Goal: Entertainment & Leisure: Consume media (video, audio)

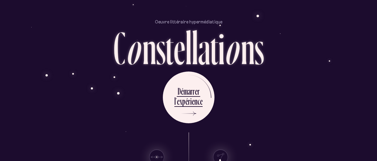
click at [188, 69] on div "l" at bounding box center [188, 48] width 6 height 46
click at [225, 86] on div "D é m a r r e r l ’ e x p é r i e n c e" at bounding box center [189, 97] width 356 height 52
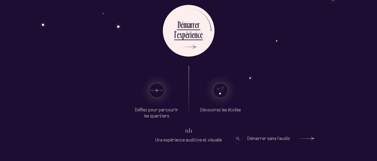
scroll to position [66, 0]
click at [62, 58] on div "Oeuvre littéraire hypermédiatique C o n s t e l l a t i o n s D é m a r r e r l…" at bounding box center [188, 14] width 365 height 161
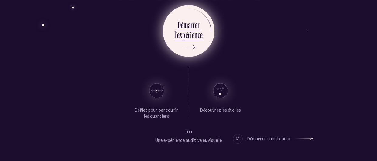
scroll to position [67, 0]
click at [199, 41] on div "l ’ e x p é r i e n c e" at bounding box center [188, 36] width 28 height 14
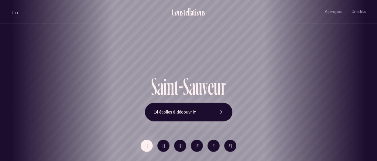
click at [17, 14] on button "volume audio" at bounding box center [15, 12] width 8 height 6
click at [181, 144] on span "III" at bounding box center [181, 145] width 5 height 5
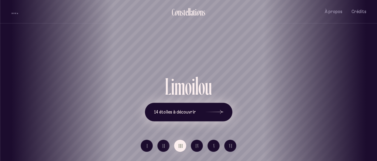
click at [188, 105] on button "14 étoiles à découvrir" at bounding box center [189, 111] width 88 height 19
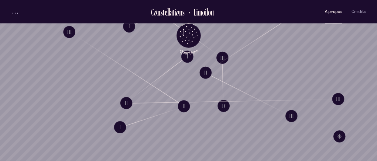
click at [332, 15] on button "À propos" at bounding box center [334, 12] width 18 height 14
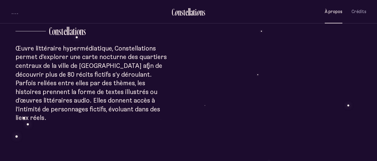
scroll to position [148, 0]
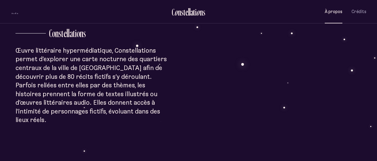
click at [43, 75] on div "À p r o p o s C o n s t e l l a t i o n s Œuvre littéraire hypermédiatique, Con…" at bounding box center [188, 161] width 377 height 619
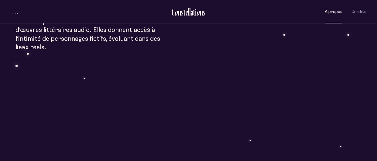
click at [43, 75] on div "À p r o p o s C o n s t e l l a t i o n s Œuvre littéraire hypermédiatique, Con…" at bounding box center [188, 89] width 377 height 619
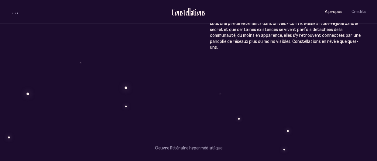
scroll to position [301, 0]
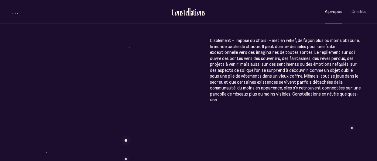
click at [241, 76] on div "À p r o p o s C o n s t e l l a t i o n s Œuvre littéraire hypermédiatique, Con…" at bounding box center [188, 8] width 377 height 619
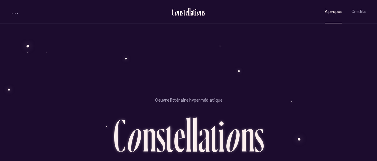
scroll to position [449, 0]
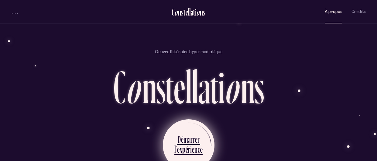
click at [190, 144] on div "i" at bounding box center [191, 149] width 2 height 12
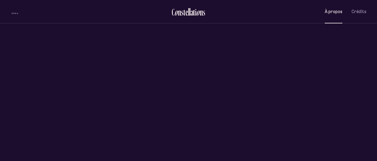
scroll to position [0, 0]
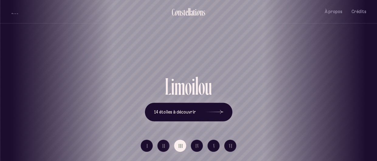
click at [220, 146] on ul "I II III IV V VI" at bounding box center [189, 147] width 96 height 17
click at [219, 146] on button "V" at bounding box center [214, 145] width 12 height 12
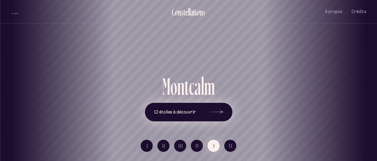
click at [218, 119] on icon at bounding box center [214, 112] width 18 height 46
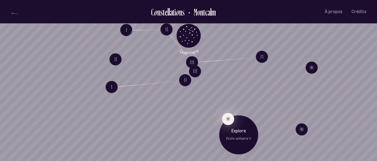
click at [228, 117] on button "Explore Étoile solitaire V" at bounding box center [228, 119] width 12 height 12
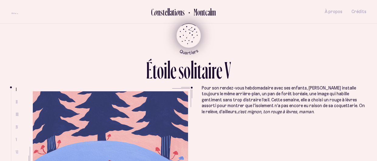
click at [191, 20] on icon "Retour au menu principal" at bounding box center [189, 36] width 34 height 34
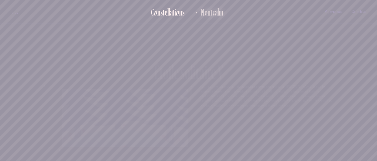
click at [198, 16] on button "Montcalm" at bounding box center [207, 12] width 31 height 10
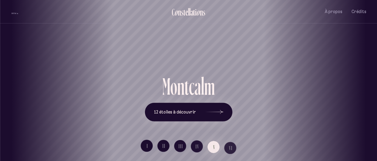
click at [202, 110] on div "[GEOGRAPHIC_DATA] [GEOGRAPHIC_DATA] [GEOGRAPHIC_DATA][PERSON_NAME][GEOGRAPHIC_D…" at bounding box center [188, 80] width 377 height 161
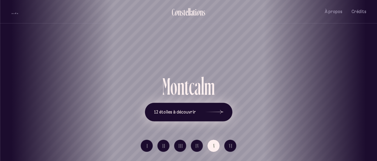
click at [199, 115] on button "12 étoiles à découvrir" at bounding box center [189, 111] width 88 height 19
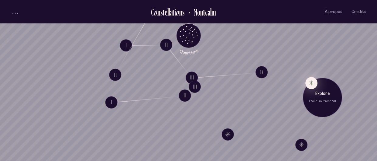
click at [310, 84] on button "Explore Étoile solitaire VII" at bounding box center [311, 83] width 12 height 12
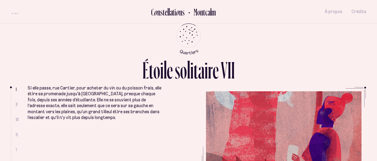
click at [205, 13] on h2 "Montcalm" at bounding box center [202, 12] width 26 height 10
click at [202, 16] on h2 "Montcalm" at bounding box center [202, 12] width 26 height 10
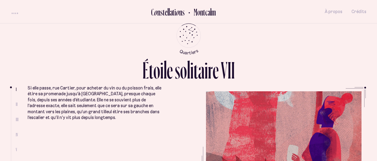
click at [202, 16] on h2 "Montcalm" at bounding box center [202, 12] width 26 height 10
click at [209, 12] on h2 "Montcalm" at bounding box center [202, 12] width 26 height 10
click at [159, 11] on div "n" at bounding box center [158, 12] width 3 height 10
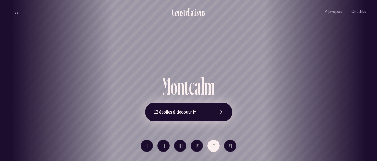
click at [212, 110] on icon at bounding box center [214, 112] width 18 height 46
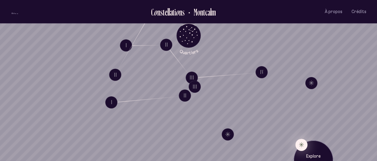
click at [299, 144] on button "Explore Étoile solitaire VI" at bounding box center [301, 144] width 12 height 12
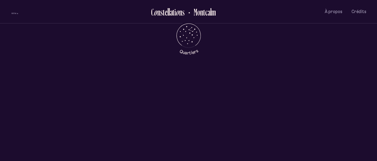
scroll to position [204, 0]
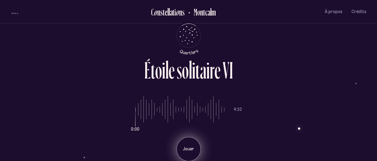
click at [191, 143] on div "Jouer" at bounding box center [189, 149] width 24 height 24
click at [196, 145] on div "Pause" at bounding box center [189, 149] width 24 height 24
click at [198, 150] on div "Jouer" at bounding box center [189, 149] width 24 height 24
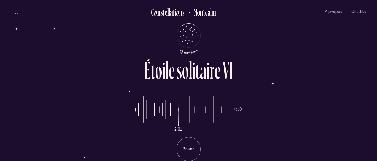
click at [137, 111] on input "range" at bounding box center [180, 110] width 89 height 46
drag, startPoint x: 137, startPoint y: 111, endPoint x: 108, endPoint y: 108, distance: 29.6
click at [136, 108] on input "range" at bounding box center [180, 110] width 89 height 46
click at [195, 151] on p "Pause" at bounding box center [188, 149] width 15 height 6
type input "*"
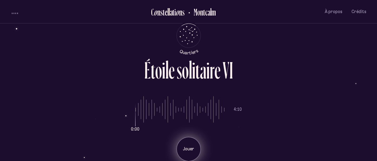
drag, startPoint x: 178, startPoint y: 109, endPoint x: 82, endPoint y: 103, distance: 96.8
click at [136, 103] on input "range" at bounding box center [180, 110] width 89 height 46
click at [185, 149] on p "Jouer" at bounding box center [188, 149] width 15 height 6
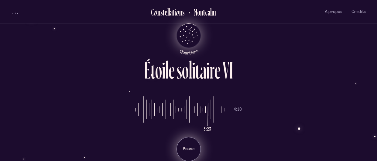
click at [194, 40] on icon "Quartiers" at bounding box center [189, 45] width 36 height 19
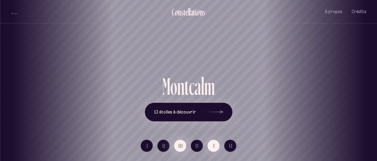
click at [183, 143] on button "III" at bounding box center [180, 145] width 12 height 12
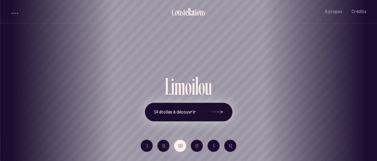
click at [182, 112] on span "14 étoiles à découvrir" at bounding box center [175, 111] width 42 height 5
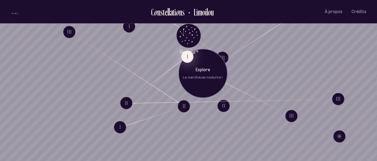
click at [186, 58] on button "I" at bounding box center [187, 56] width 12 height 12
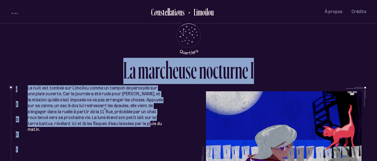
drag, startPoint x: 24, startPoint y: 86, endPoint x: 120, endPoint y: 121, distance: 102.2
click at [120, 121] on div "L a m a r c h e u s e n o c t u r n e I I II III IV V VI La nuit est tombée sur…" at bounding box center [188, 80] width 365 height 161
click at [120, 121] on p "La nuit est tombée sur Limoilou comme un tampon de peroxyde sur une plaie ouver…" at bounding box center [96, 108] width 136 height 47
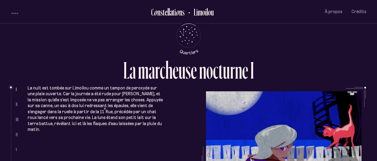
click at [16, 12] on div "volume audio" at bounding box center [15, 13] width 6 height 2
click at [179, 133] on ul "La nuit est tombée sur Limoilou comme un tampon de peroxyde sur une plaie ouver…" at bounding box center [197, 127] width 339 height 81
click at [245, 115] on ul "La nuit est tombée sur Limoilou comme un tampon de peroxyde sur une plaie ouver…" at bounding box center [197, 127] width 339 height 81
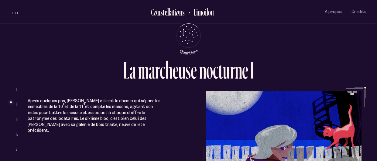
scroll to position [116, 0]
click at [8, 10] on div "C o n s t e l l a t i o n s Limoilou À propos Crédits Menu Quartiers" at bounding box center [188, 11] width 365 height 23
click at [14, 12] on span "volume audio" at bounding box center [14, 11] width 1 height 4
click at [18, 13] on button "volume audio" at bounding box center [15, 12] width 8 height 6
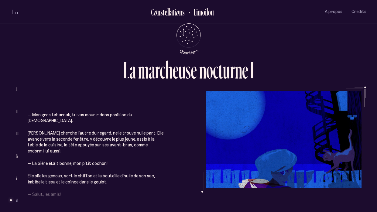
scroll to position [883, 0]
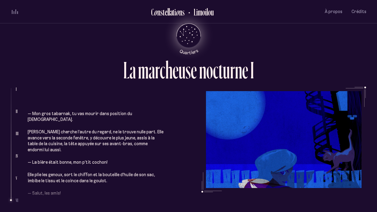
click at [191, 38] on icon "Quartiers" at bounding box center [189, 45] width 36 height 19
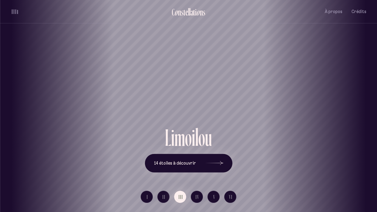
click at [200, 160] on div "[GEOGRAPHIC_DATA] [GEOGRAPHIC_DATA] [GEOGRAPHIC_DATA][PERSON_NAME][GEOGRAPHIC_D…" at bounding box center [188, 106] width 377 height 212
click at [215, 160] on icon at bounding box center [214, 163] width 18 height 46
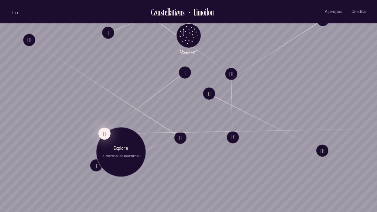
click at [103, 132] on button "II" at bounding box center [104, 134] width 12 height 12
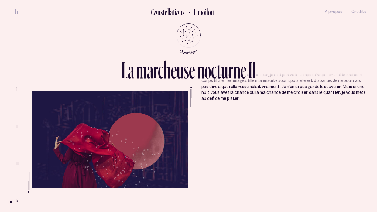
scroll to position [604, 0]
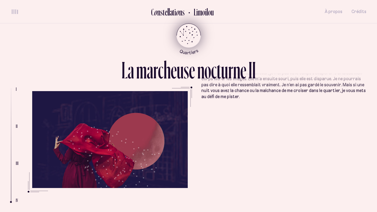
click at [184, 40] on icon "Quartiers" at bounding box center [189, 45] width 36 height 19
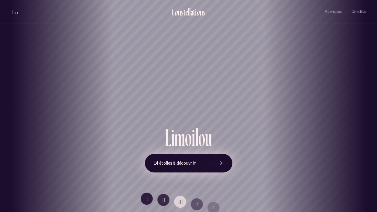
click at [187, 160] on span "14 étoiles à découvrir" at bounding box center [175, 163] width 42 height 5
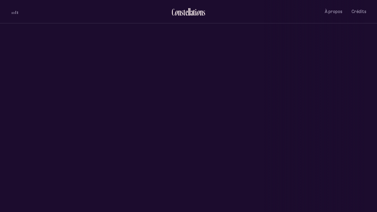
click at [187, 160] on div "[GEOGRAPHIC_DATA] [GEOGRAPHIC_DATA] [GEOGRAPHIC_DATA][PERSON_NAME][GEOGRAPHIC_D…" at bounding box center [188, 106] width 377 height 212
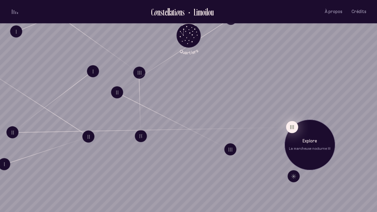
click at [289, 128] on button "III" at bounding box center [292, 127] width 12 height 12
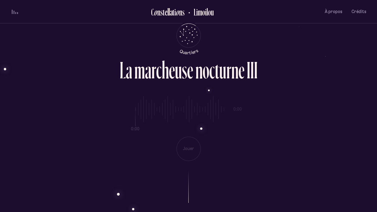
click at [188, 149] on div "0:00 0:00 Jouer" at bounding box center [189, 124] width 356 height 74
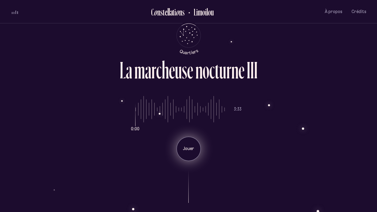
click at [190, 155] on div "Jouer" at bounding box center [189, 149] width 24 height 24
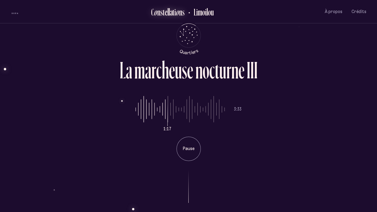
click at [179, 14] on div "n" at bounding box center [180, 12] width 3 height 10
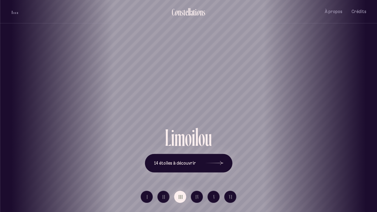
drag, startPoint x: 136, startPoint y: 95, endPoint x: 346, endPoint y: 112, distance: 210.1
click at [346, 112] on div "[GEOGRAPHIC_DATA] [GEOGRAPHIC_DATA] [GEOGRAPHIC_DATA][PERSON_NAME][GEOGRAPHIC_D…" at bounding box center [188, 106] width 377 height 212
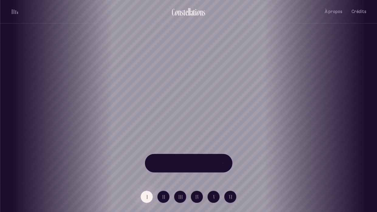
click at [335, 105] on div "[GEOGRAPHIC_DATA] [GEOGRAPHIC_DATA] [GEOGRAPHIC_DATA][PERSON_NAME][GEOGRAPHIC_D…" at bounding box center [188, 106] width 377 height 212
click at [331, 108] on h1 "Saint-Sauveur" at bounding box center [189, 104] width 350 height 24
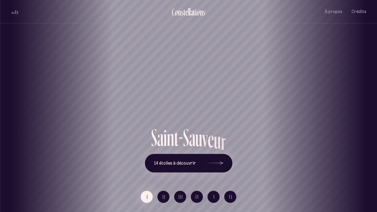
click at [328, 107] on h1 "Saint-Sauveur" at bounding box center [189, 104] width 350 height 24
click at [327, 106] on h1 "Saint-Sauveur" at bounding box center [189, 104] width 350 height 24
click at [328, 103] on h1 "Saint-Sauveur" at bounding box center [189, 104] width 350 height 24
click at [328, 100] on h1 "Saint-Sauveur" at bounding box center [189, 104] width 350 height 24
click at [317, 99] on h1 "Saint-Sauveur" at bounding box center [189, 104] width 350 height 24
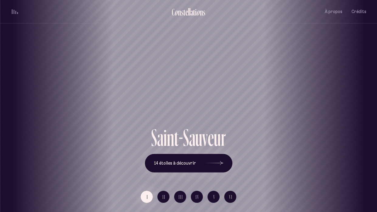
click at [236, 160] on div "[GEOGRAPHIC_DATA] [GEOGRAPHIC_DATA] [GEOGRAPHIC_DATA][PERSON_NAME][GEOGRAPHIC_D…" at bounding box center [188, 106] width 377 height 212
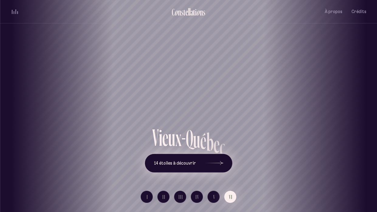
click at [207, 160] on div at bounding box center [214, 163] width 18 height 4
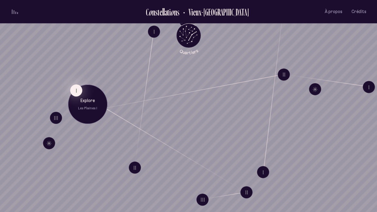
click at [74, 92] on button "I" at bounding box center [76, 90] width 12 height 12
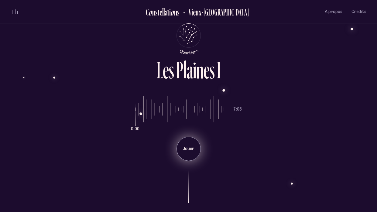
click at [182, 148] on p "Jouer" at bounding box center [188, 149] width 15 height 6
click at [190, 148] on p "Pause" at bounding box center [188, 149] width 15 height 6
click at [190, 148] on p "Jouer" at bounding box center [188, 149] width 15 height 6
click at [190, 148] on p "Pause" at bounding box center [188, 149] width 15 height 6
click at [181, 152] on p "Jouer" at bounding box center [188, 149] width 15 height 6
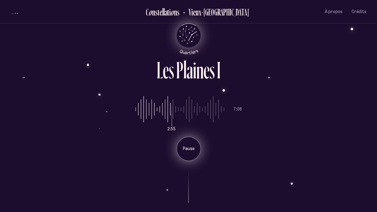
click at [192, 37] on icon "Quartiers" at bounding box center [189, 45] width 36 height 19
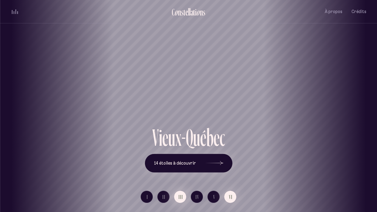
click at [185, 160] on button "III" at bounding box center [180, 197] width 12 height 12
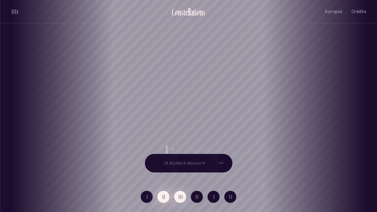
click at [164, 160] on span "II" at bounding box center [164, 196] width 3 height 5
click at [201, 160] on button "14 étoiles à découvrir" at bounding box center [189, 163] width 88 height 19
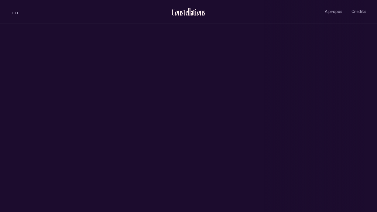
click at [201, 160] on button "14 étoiles à découvrir" at bounding box center [188, 164] width 70 height 15
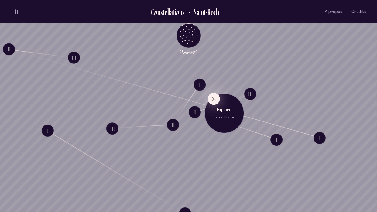
click at [214, 100] on button "Explore Étoile solitaire II" at bounding box center [214, 99] width 12 height 12
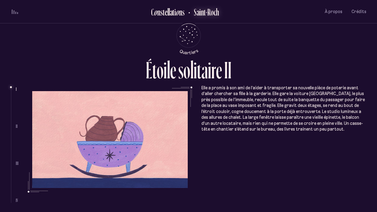
click at [209, 16] on h2 "Saint-Roch" at bounding box center [204, 12] width 30 height 10
click at [208, 13] on h2 "Saint-Roch" at bounding box center [204, 12] width 30 height 10
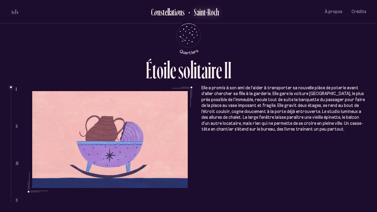
click at [208, 13] on h2 "Saint-Roch" at bounding box center [204, 12] width 30 height 10
click at [191, 40] on icon "Quartiers" at bounding box center [189, 45] width 36 height 19
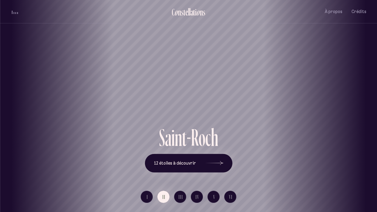
click at [147, 160] on div "[GEOGRAPHIC_DATA] [GEOGRAPHIC_DATA] [GEOGRAPHIC_DATA][PERSON_NAME][GEOGRAPHIC_D…" at bounding box center [188, 106] width 377 height 212
click at [148, 160] on span "I" at bounding box center [148, 196] width 2 height 5
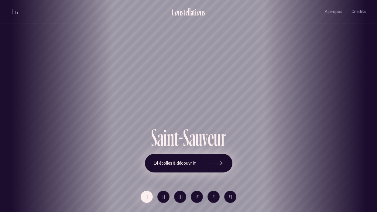
click at [189, 160] on span "14 étoiles à découvrir" at bounding box center [175, 163] width 42 height 5
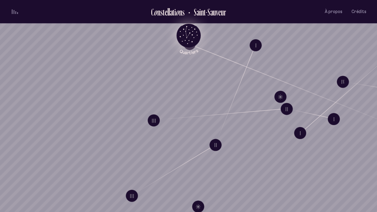
click at [182, 38] on icon "Quartiers" at bounding box center [189, 45] width 36 height 19
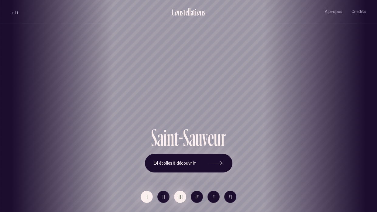
click at [182, 160] on span "III" at bounding box center [181, 196] width 5 height 5
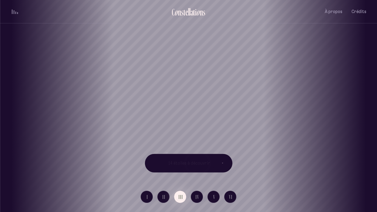
click at [211, 160] on icon at bounding box center [214, 163] width 18 height 46
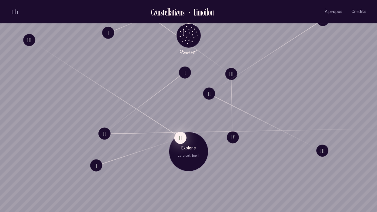
click at [185, 140] on button "II" at bounding box center [180, 138] width 12 height 12
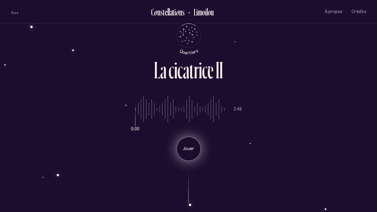
click at [193, 147] on p "Jouer" at bounding box center [188, 149] width 15 height 6
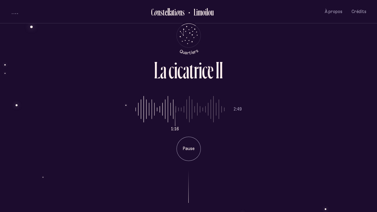
click at [181, 107] on input "range" at bounding box center [180, 110] width 89 height 46
type input "**"
click at [187, 110] on input "range" at bounding box center [180, 110] width 89 height 46
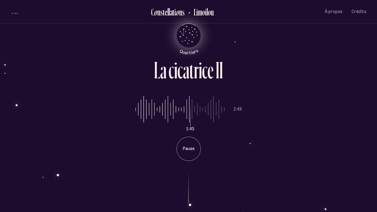
click at [183, 41] on icon "Quartiers" at bounding box center [189, 45] width 36 height 19
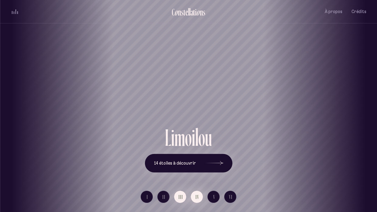
click at [197, 160] on span "IV" at bounding box center [198, 196] width 4 height 5
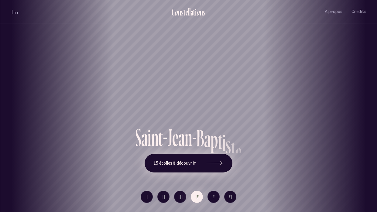
click at [206, 160] on icon at bounding box center [214, 163] width 18 height 46
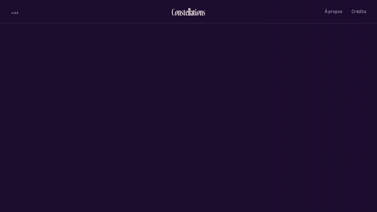
click at [206, 160] on icon at bounding box center [209, 164] width 15 height 36
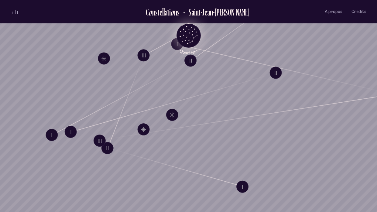
click at [190, 38] on icon "Quartiers" at bounding box center [189, 45] width 36 height 19
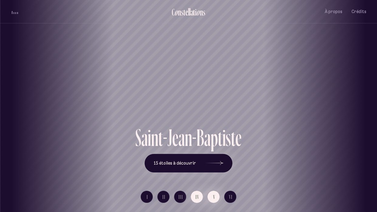
click at [215, 160] on button "V" at bounding box center [214, 197] width 12 height 12
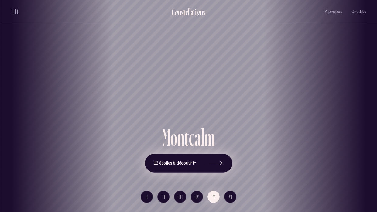
click at [178, 156] on button "12 étoiles à découvrir" at bounding box center [189, 163] width 88 height 19
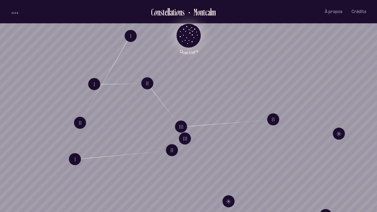
click at [193, 33] on icon "Retour au menu principal" at bounding box center [189, 35] width 18 height 18
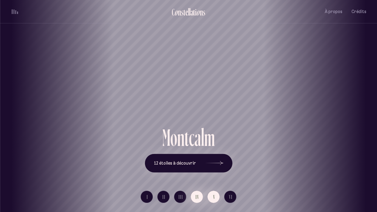
click at [194, 160] on button "IV" at bounding box center [197, 197] width 12 height 12
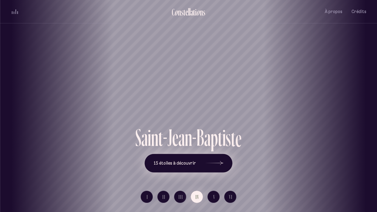
click at [172, 160] on button "15 étoiles à découvrir" at bounding box center [189, 163] width 88 height 19
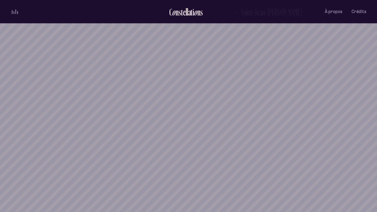
click at [180, 20] on ul "C o n s t e l l a t i o n s Saint-[PERSON_NAME] À propos Crédits Menu" at bounding box center [189, 11] width 356 height 23
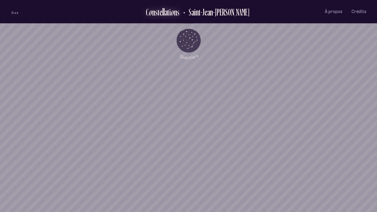
click at [174, 17] on div "o" at bounding box center [172, 12] width 4 height 10
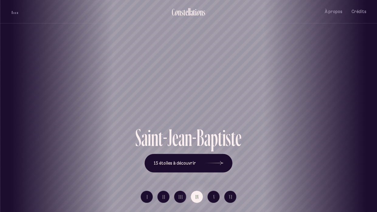
click at [178, 160] on div "[GEOGRAPHIC_DATA] [GEOGRAPHIC_DATA] [GEOGRAPHIC_DATA][PERSON_NAME][GEOGRAPHIC_D…" at bounding box center [188, 106] width 377 height 212
click at [183, 160] on button "III" at bounding box center [180, 197] width 12 height 12
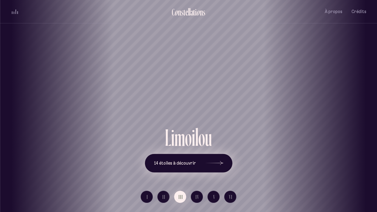
click at [177, 160] on span "14 étoiles à découvrir" at bounding box center [175, 163] width 42 height 5
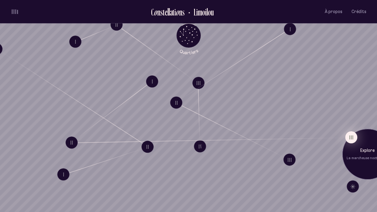
click at [353, 140] on button "III" at bounding box center [351, 137] width 12 height 12
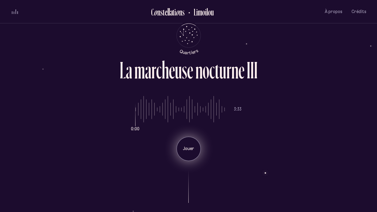
click at [192, 150] on p "Jouer" at bounding box center [188, 149] width 15 height 6
type input "**"
click at [150, 114] on input "range" at bounding box center [180, 110] width 89 height 46
click at [190, 154] on div "Pause" at bounding box center [189, 149] width 24 height 24
